Goal: Task Accomplishment & Management: Complete application form

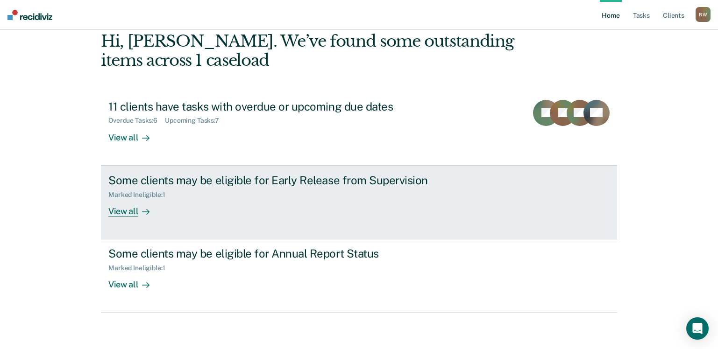
scroll to position [48, 0]
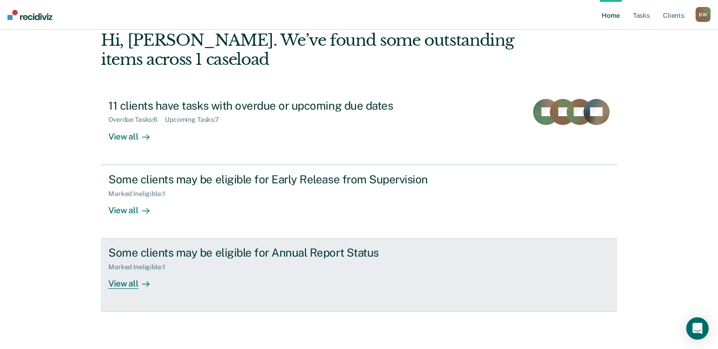
click at [223, 252] on div "Some clients may be eligible for Annual Report Status" at bounding box center [272, 253] width 328 height 14
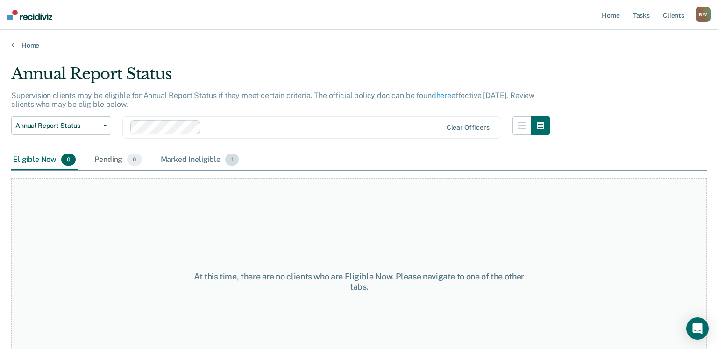
click at [186, 158] on div "Marked Ineligible 1" at bounding box center [200, 160] width 82 height 21
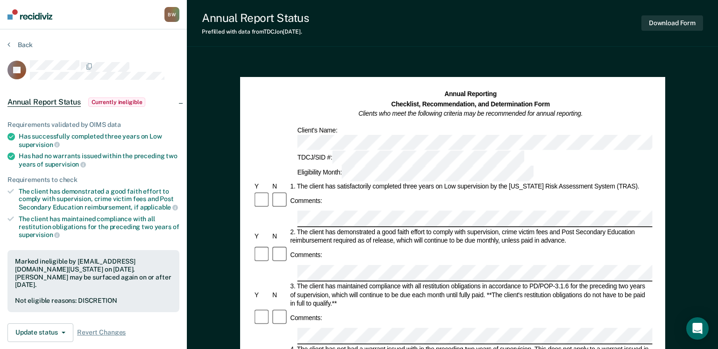
scroll to position [47, 0]
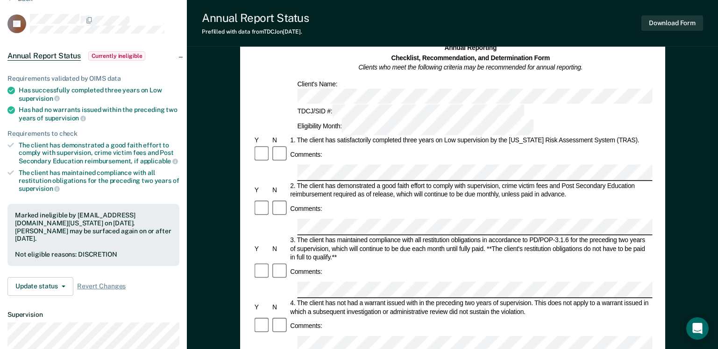
click at [280, 136] on div "N" at bounding box center [280, 140] width 18 height 8
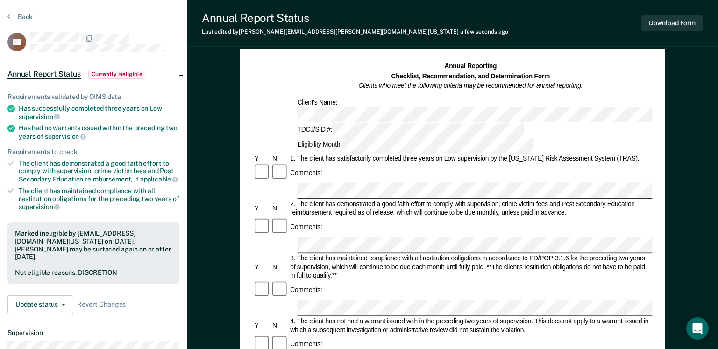
scroll to position [0, 0]
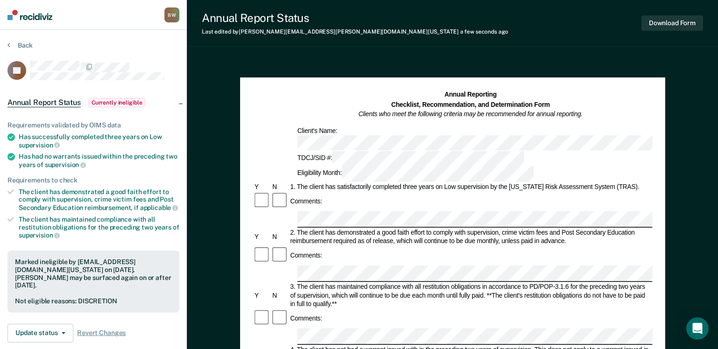
click at [35, 19] on img at bounding box center [29, 15] width 45 height 10
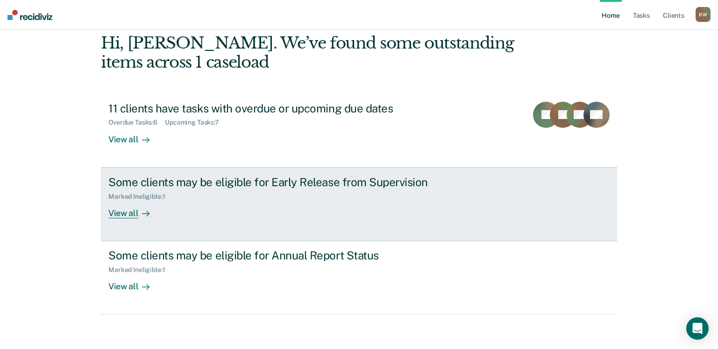
scroll to position [48, 0]
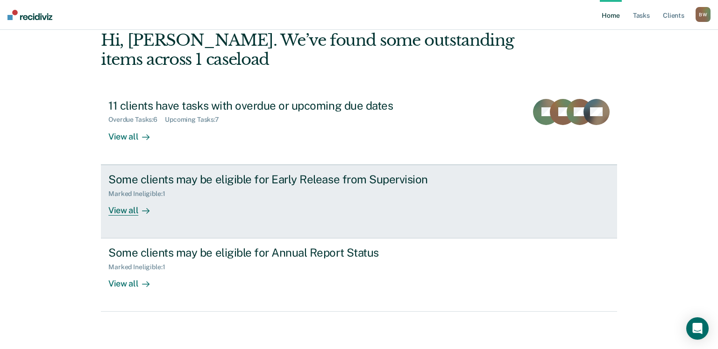
click at [263, 179] on div "Some clients may be eligible for Early Release from Supervision" at bounding box center [272, 180] width 328 height 14
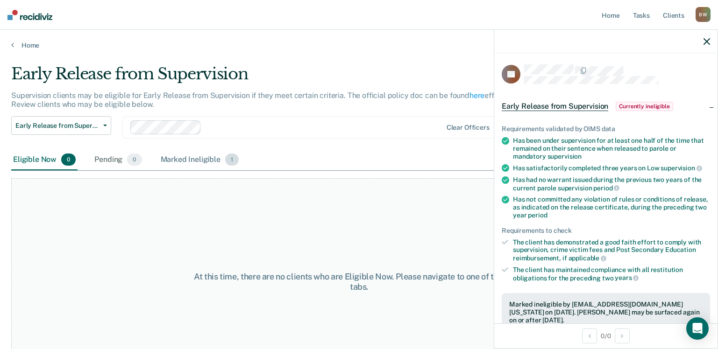
click at [182, 157] on div "Marked Ineligible 1" at bounding box center [200, 160] width 82 height 21
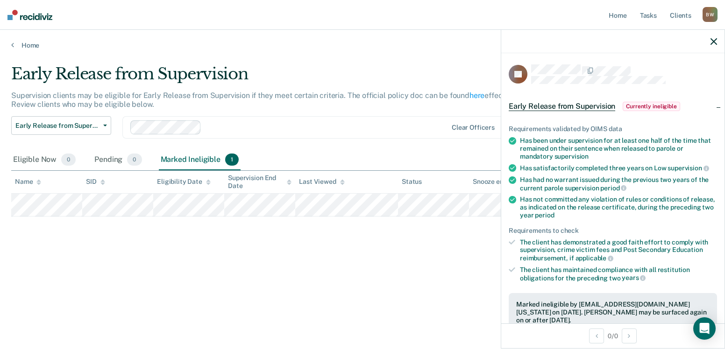
click at [30, 20] on img at bounding box center [29, 15] width 45 height 10
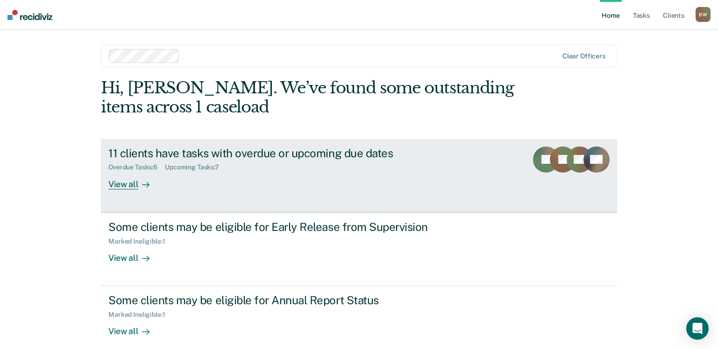
click at [213, 152] on div "11 clients have tasks with overdue or upcoming due dates" at bounding box center [272, 154] width 328 height 14
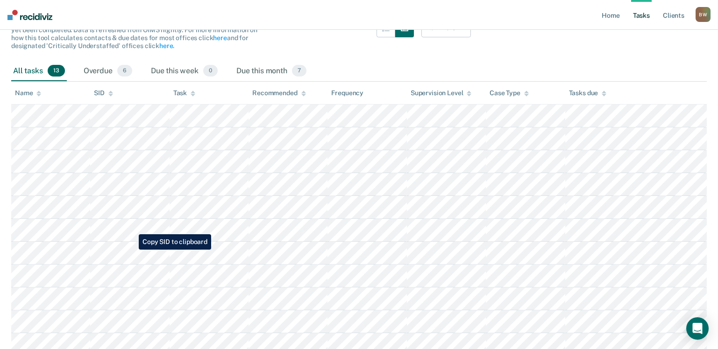
scroll to position [103, 0]
